Goal: Transaction & Acquisition: Purchase product/service

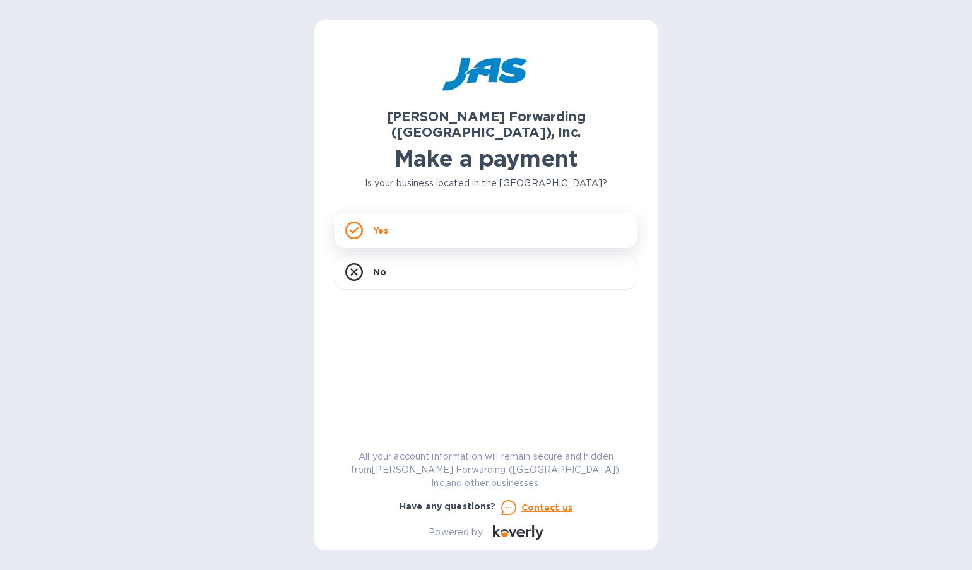
click at [436, 213] on div "Yes" at bounding box center [486, 230] width 303 height 35
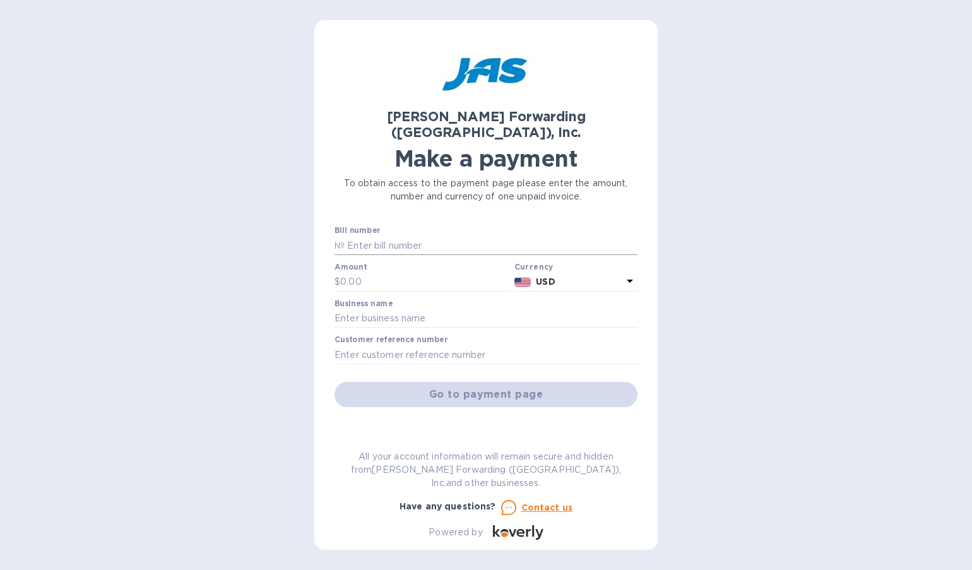
click at [404, 236] on input "text" at bounding box center [491, 245] width 293 height 19
click at [321, 236] on div "[PERSON_NAME] Forwarding ([GEOGRAPHIC_DATA]), Inc. Make a payment To obtain acc…" at bounding box center [485, 285] width 343 height 530
click at [728, 204] on div "[PERSON_NAME] Forwarding ([GEOGRAPHIC_DATA]), Inc. Make a payment To obtain acc…" at bounding box center [486, 285] width 972 height 570
click at [429, 236] on input "text" at bounding box center [491, 245] width 293 height 19
paste input "ATL503409060"
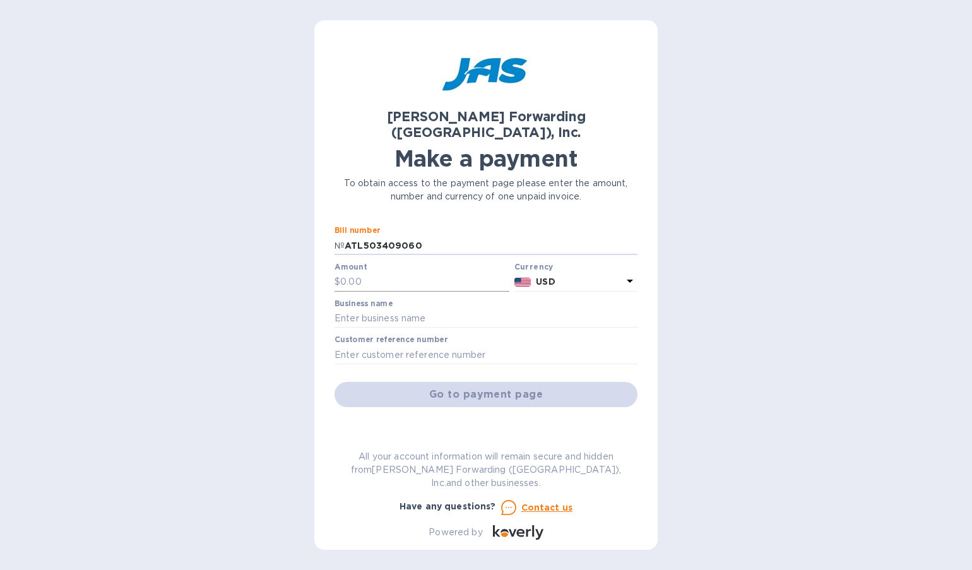
type input "ATL503409060"
click at [361, 273] on input "text" at bounding box center [424, 282] width 169 height 19
type input "120"
click at [378, 309] on input "text" at bounding box center [486, 318] width 303 height 19
type input "a"
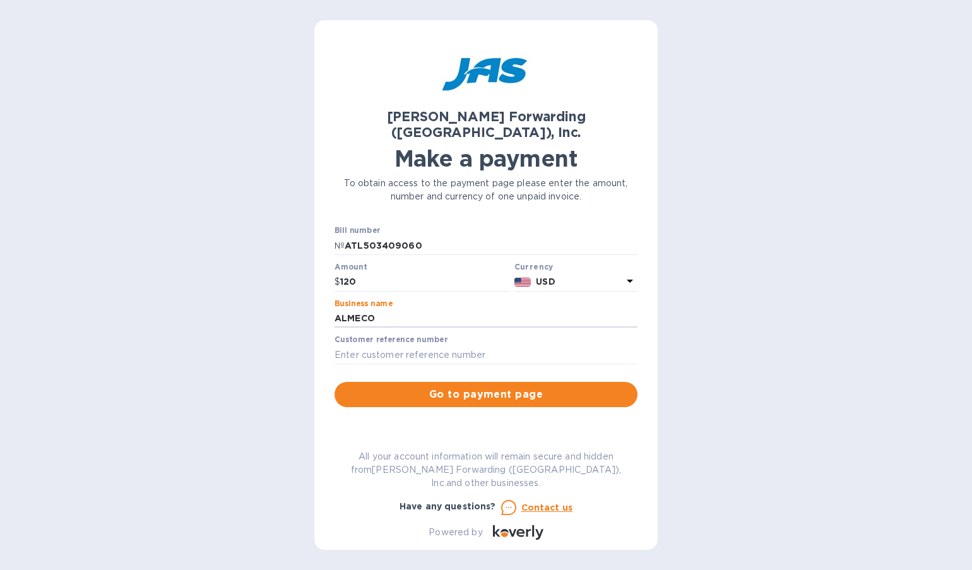
type input "Almeco [GEOGRAPHIC_DATA]"
click at [556, 387] on span "Go to payment page" at bounding box center [486, 394] width 283 height 15
